Goal: Task Accomplishment & Management: Use online tool/utility

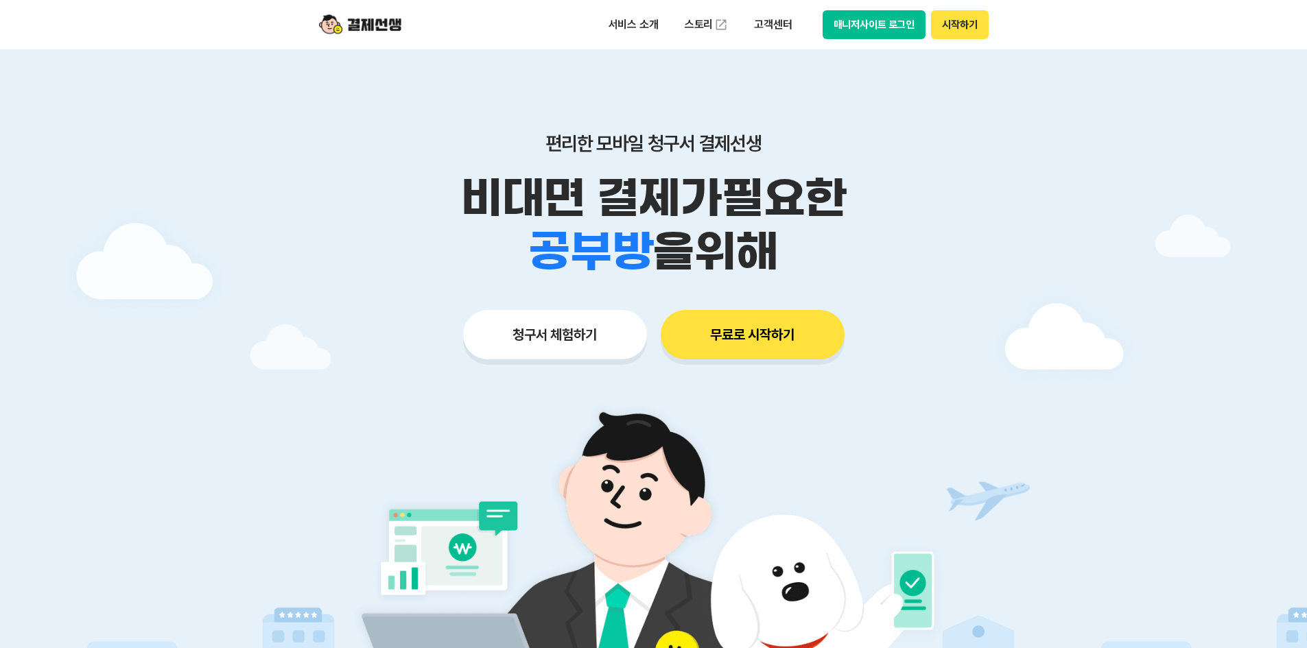
click at [950, 23] on button "시작하기" at bounding box center [959, 24] width 57 height 29
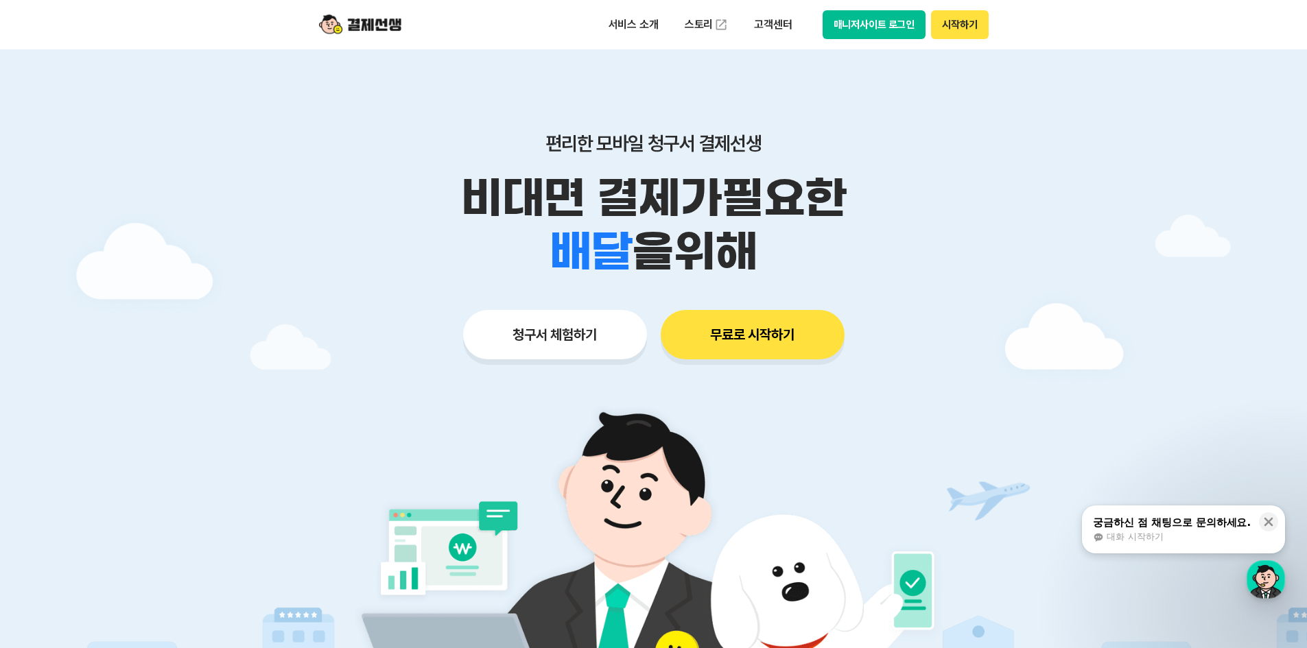
click at [943, 210] on p "비대면 결제가 필요한" at bounding box center [654, 199] width 703 height 54
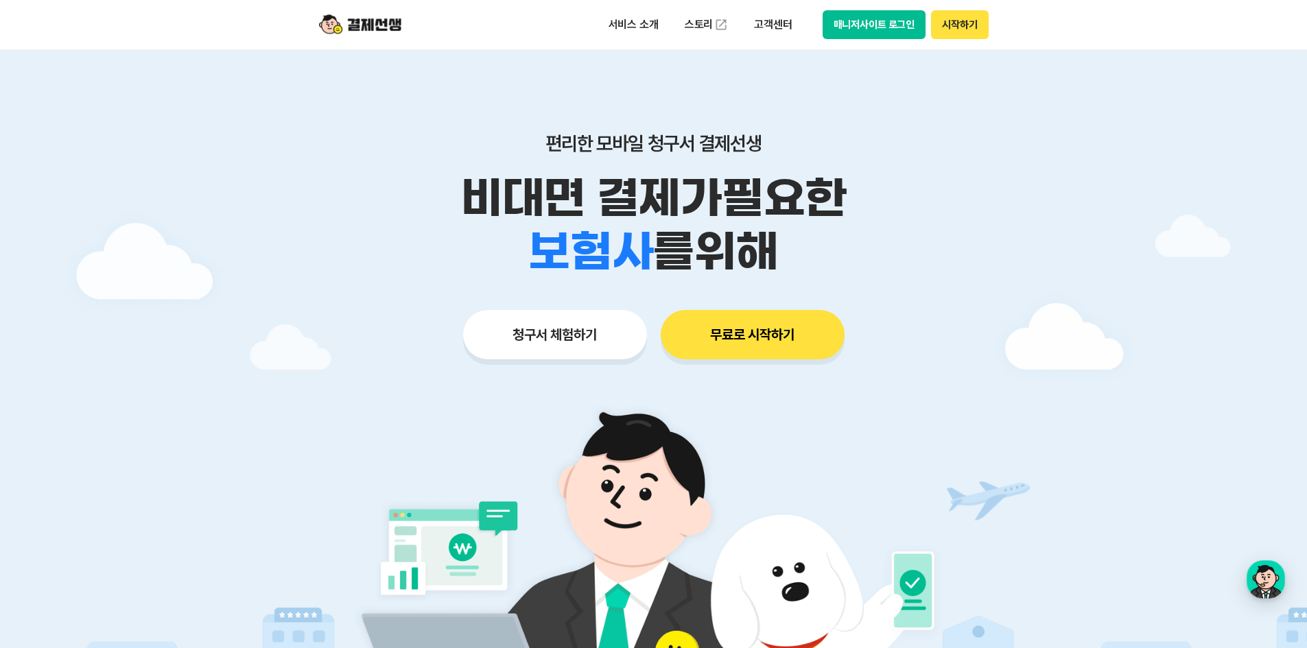
click at [880, 28] on button "매니저사이트 로그인" at bounding box center [875, 24] width 104 height 29
click at [369, 19] on img at bounding box center [360, 25] width 82 height 26
drag, startPoint x: 841, startPoint y: 172, endPoint x: 904, endPoint y: 79, distance: 112.1
click at [841, 171] on div "편리한 모바일 청구서 결제선생 비대면 결제가 필요한 학원 공부방 호텔 쇼핑몰 병원 배달 보험사 항공사 골프장 를 위해" at bounding box center [654, 205] width 703 height 147
click at [963, 23] on button "시작하기" at bounding box center [959, 24] width 57 height 29
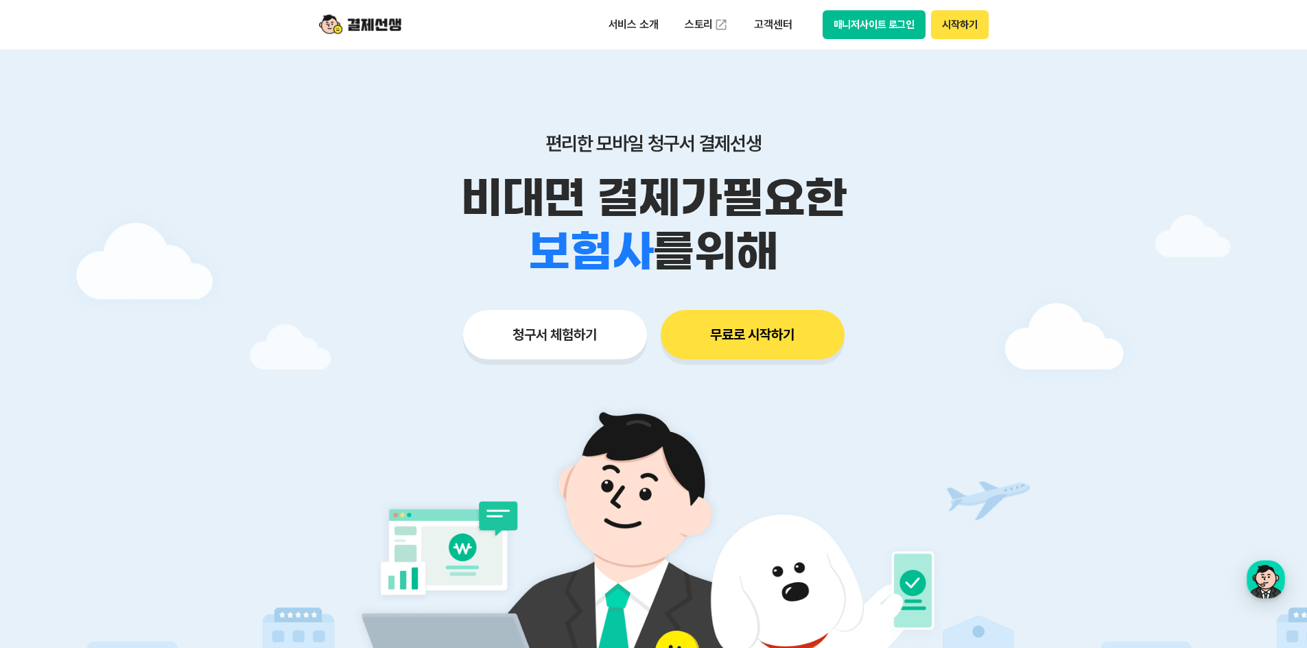
click at [983, 408] on div at bounding box center [653, 411] width 1307 height 724
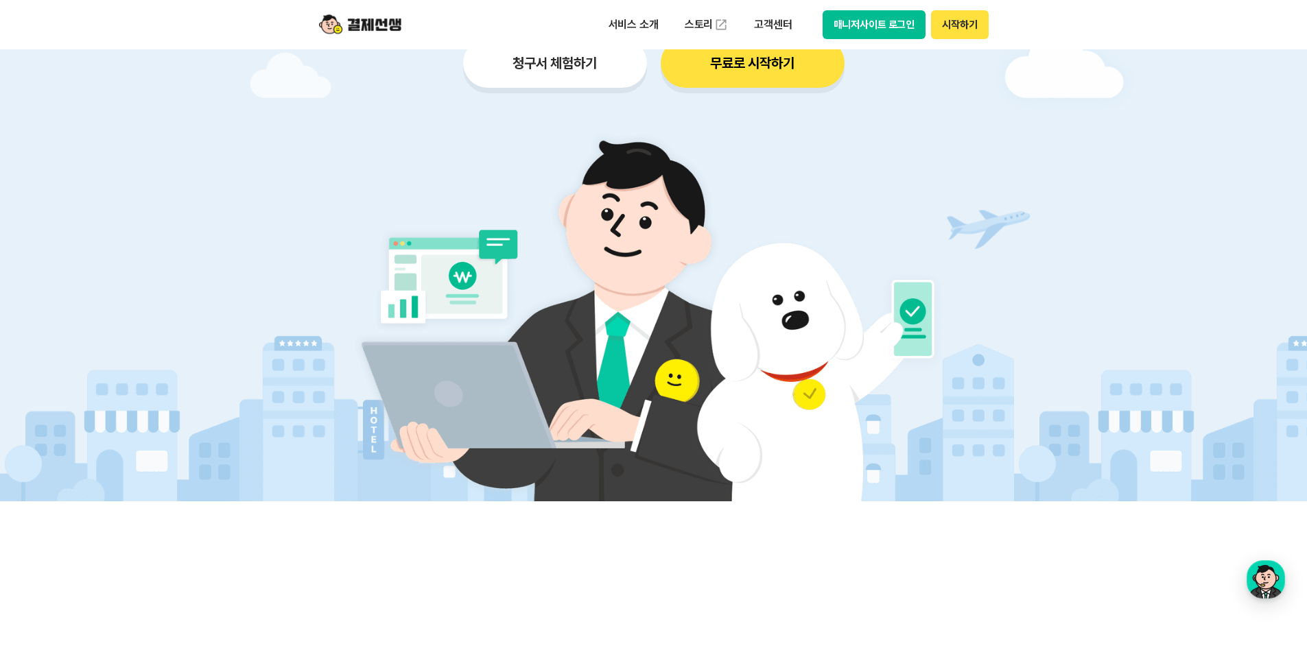
scroll to position [412, 0]
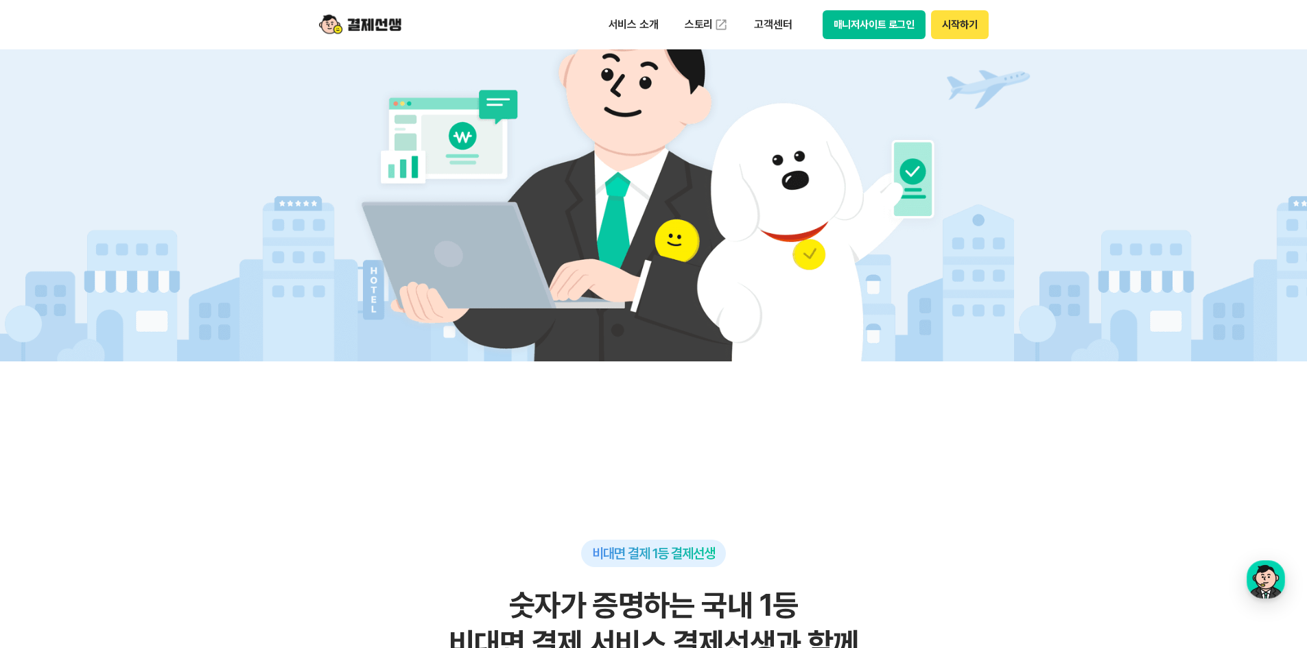
drag, startPoint x: 1049, startPoint y: 211, endPoint x: 1064, endPoint y: 126, distance: 86.4
click at [1064, 126] on div at bounding box center [653, 0] width 1307 height 724
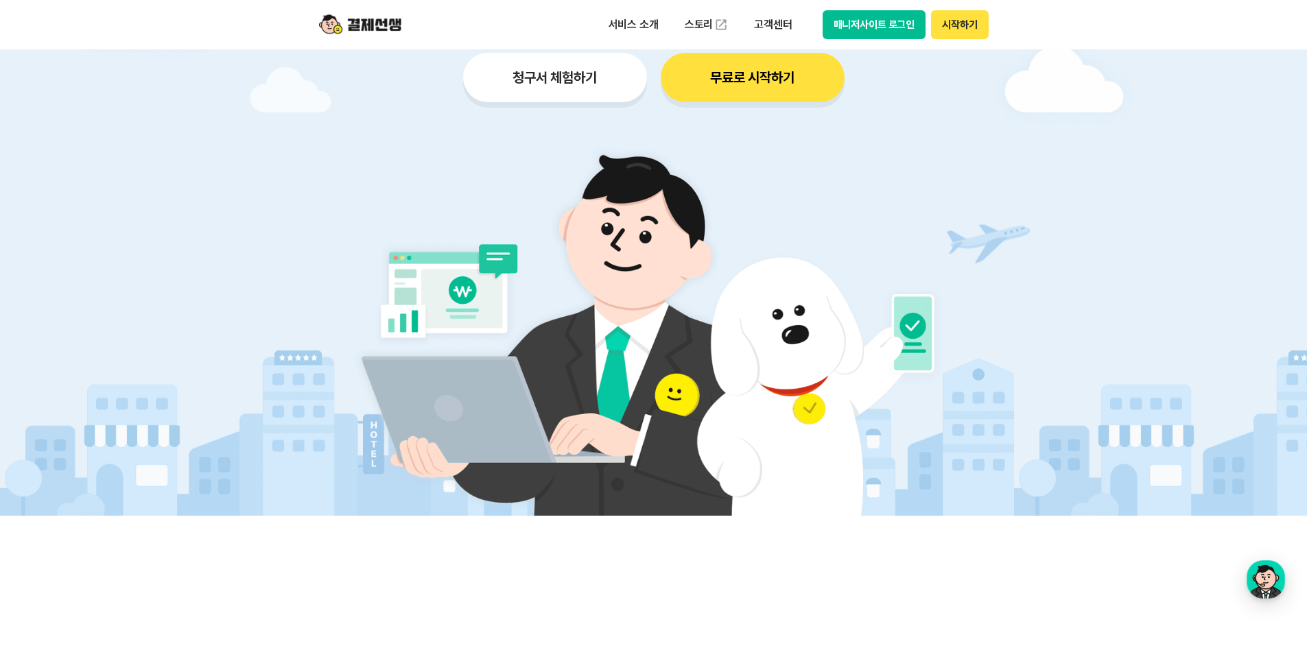
scroll to position [137, 0]
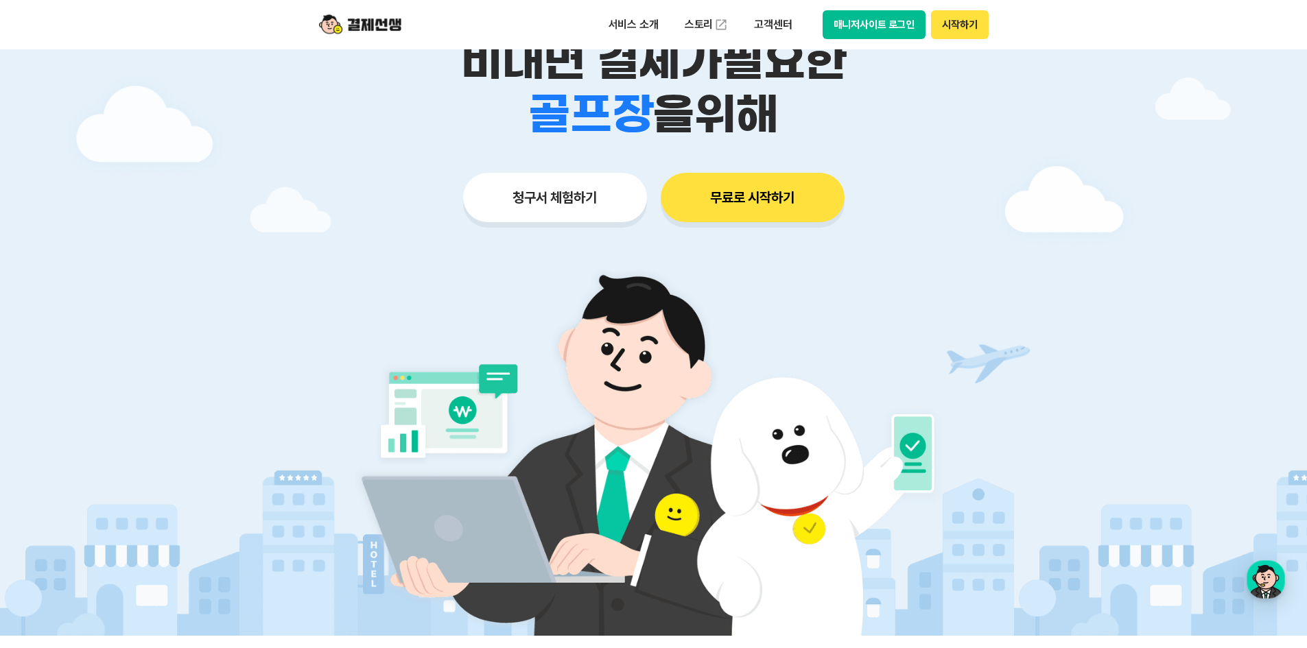
click at [959, 21] on button "시작하기" at bounding box center [959, 24] width 57 height 29
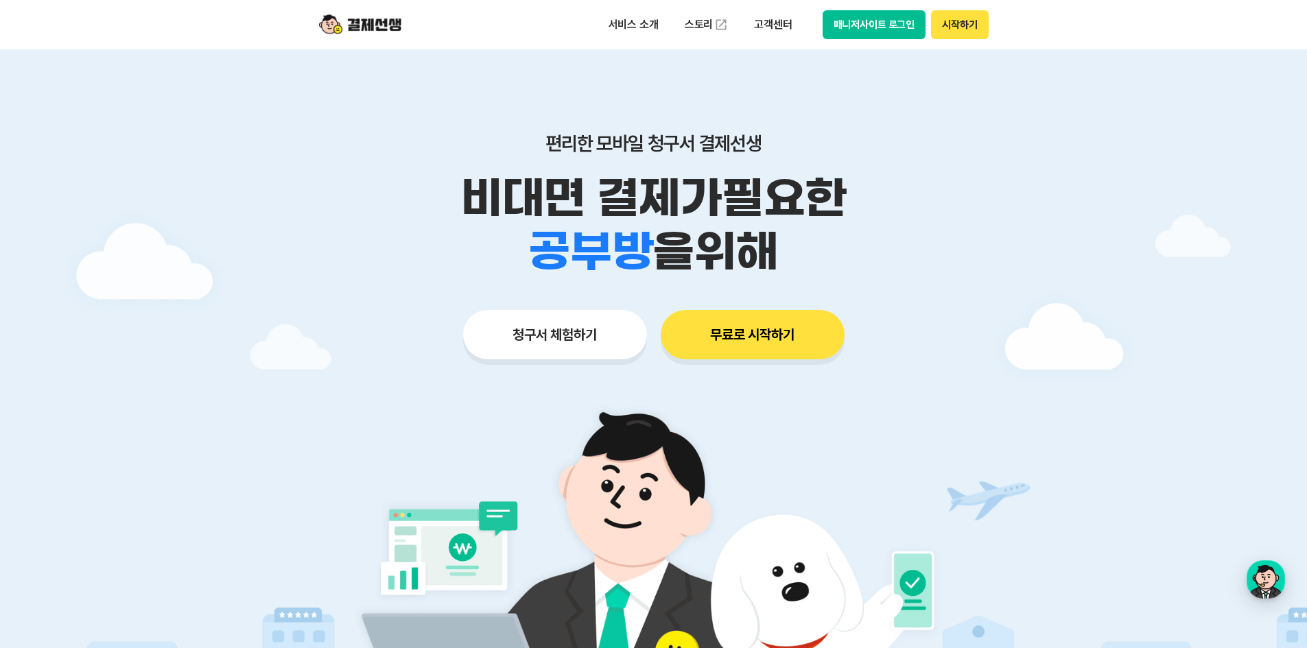
click at [893, 23] on button "매니저사이트 로그인" at bounding box center [875, 24] width 104 height 29
